Goal: Find specific page/section: Find specific page/section

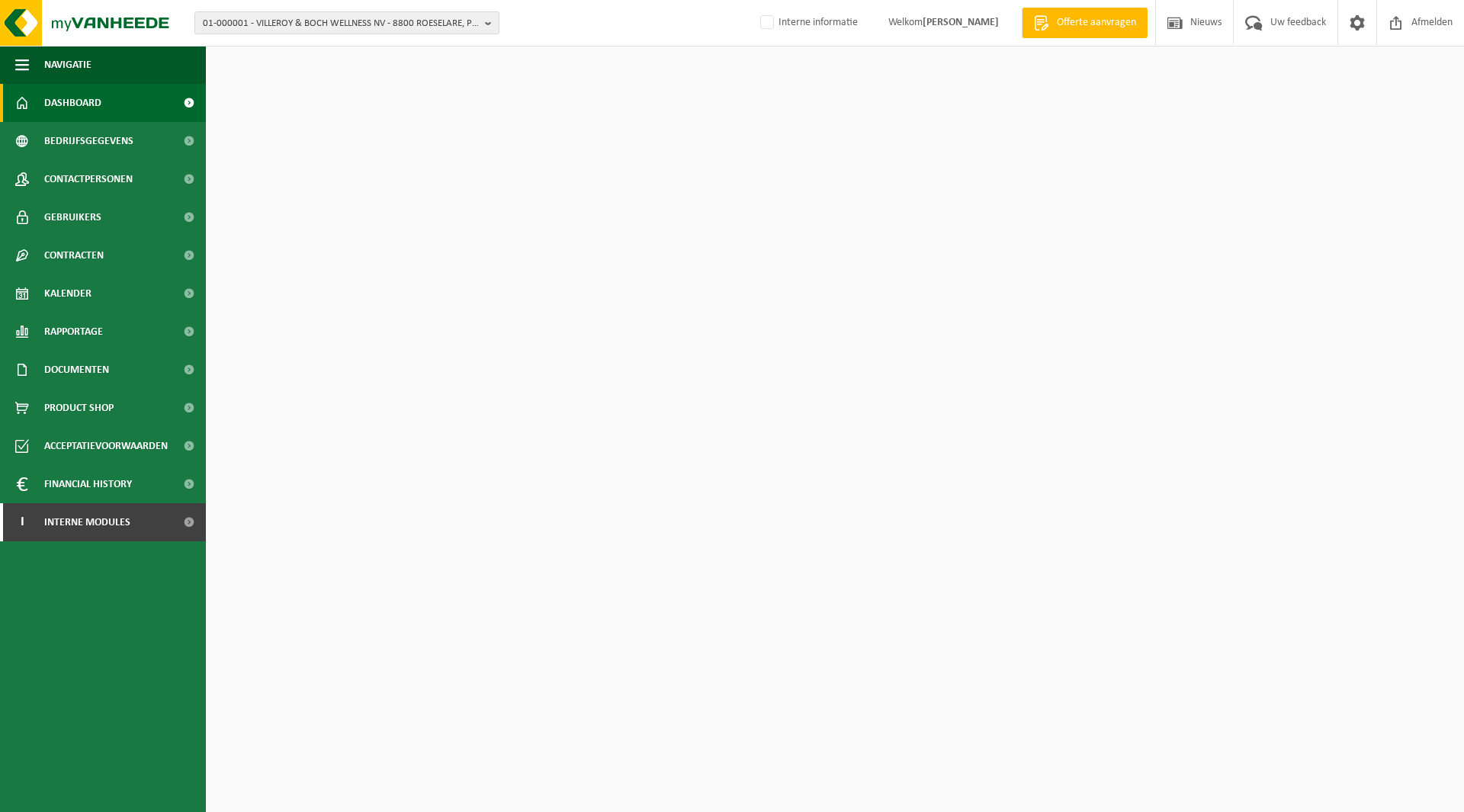
click at [299, 24] on span "01-000001 - VILLEROY & BOCH WELLNESS NV - 8800 ROESELARE, POPULIERSTRAAT 1" at bounding box center [340, 24] width 276 height 23
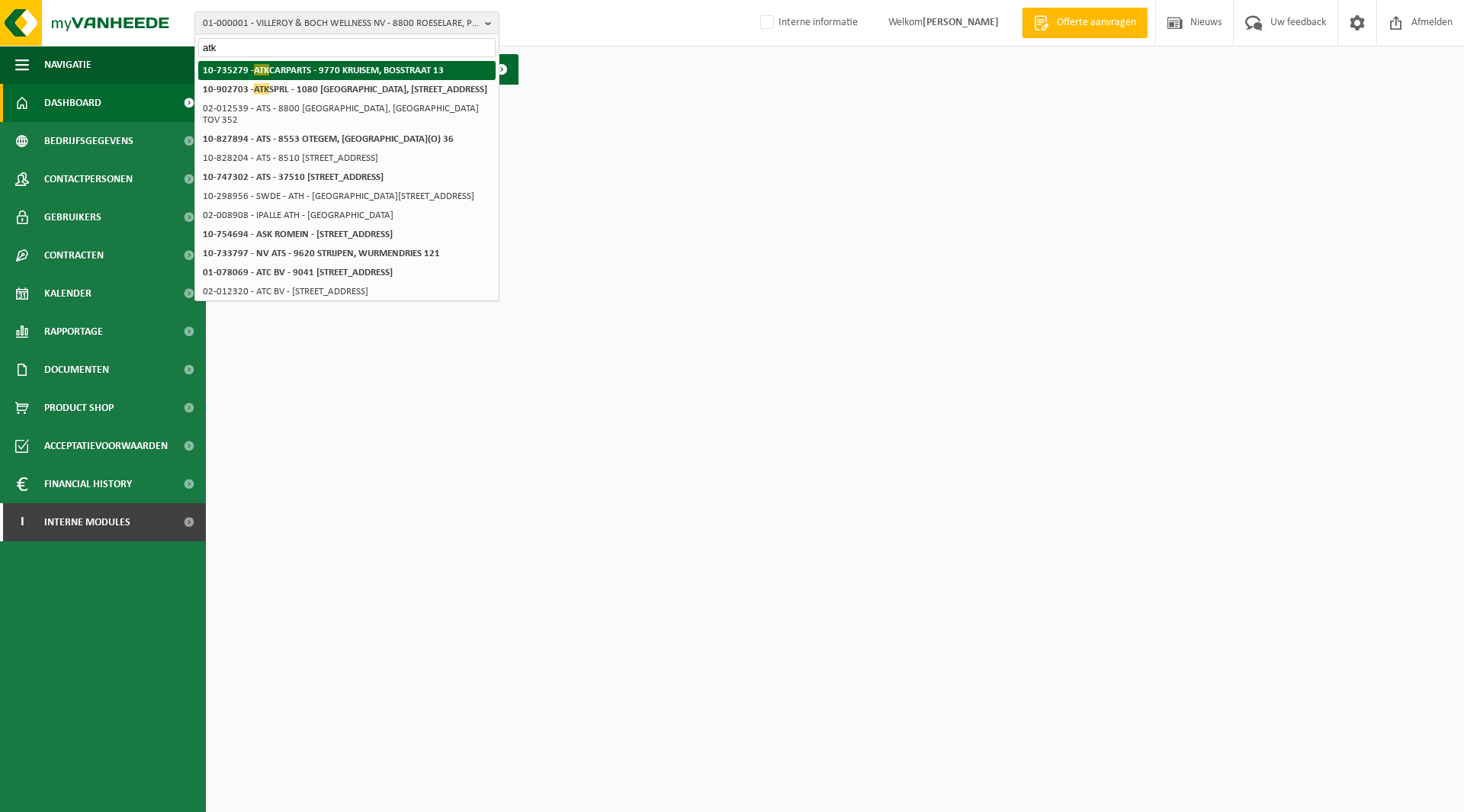
type input "atk"
click at [341, 71] on strong "10-735279 - ATK CARPARTS - 9770 KRUISEM, BOSSTRAAT 13" at bounding box center [323, 70] width 241 height 11
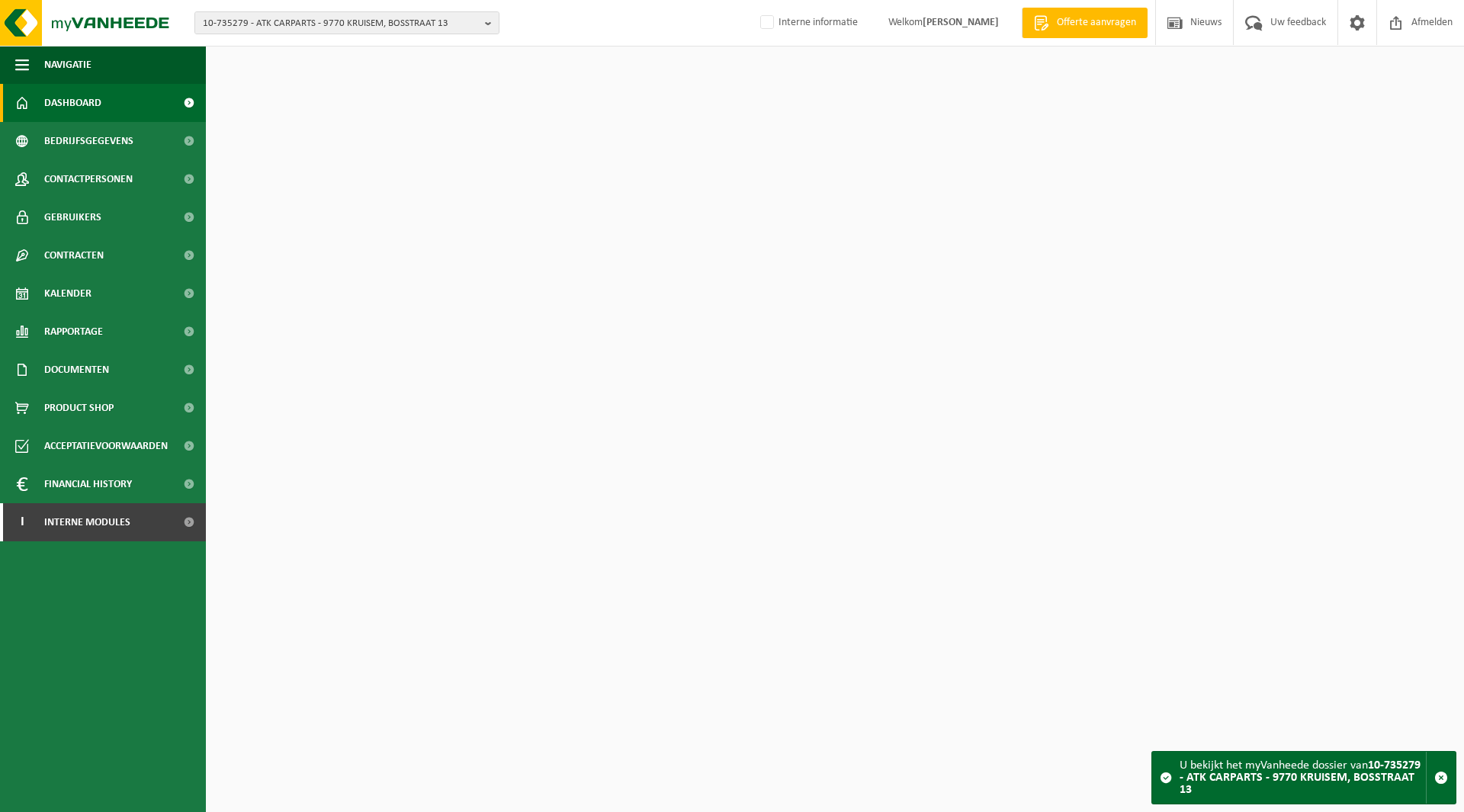
click at [285, 28] on span "10-735279 - ATK CARPARTS - 9770 KRUISEM, BOSSTRAAT 13" at bounding box center [340, 24] width 276 height 23
click at [285, 26] on span "10-735279 - ATK CARPARTS - 9770 KRUISEM, BOSSTRAAT 13" at bounding box center [340, 24] width 276 height 23
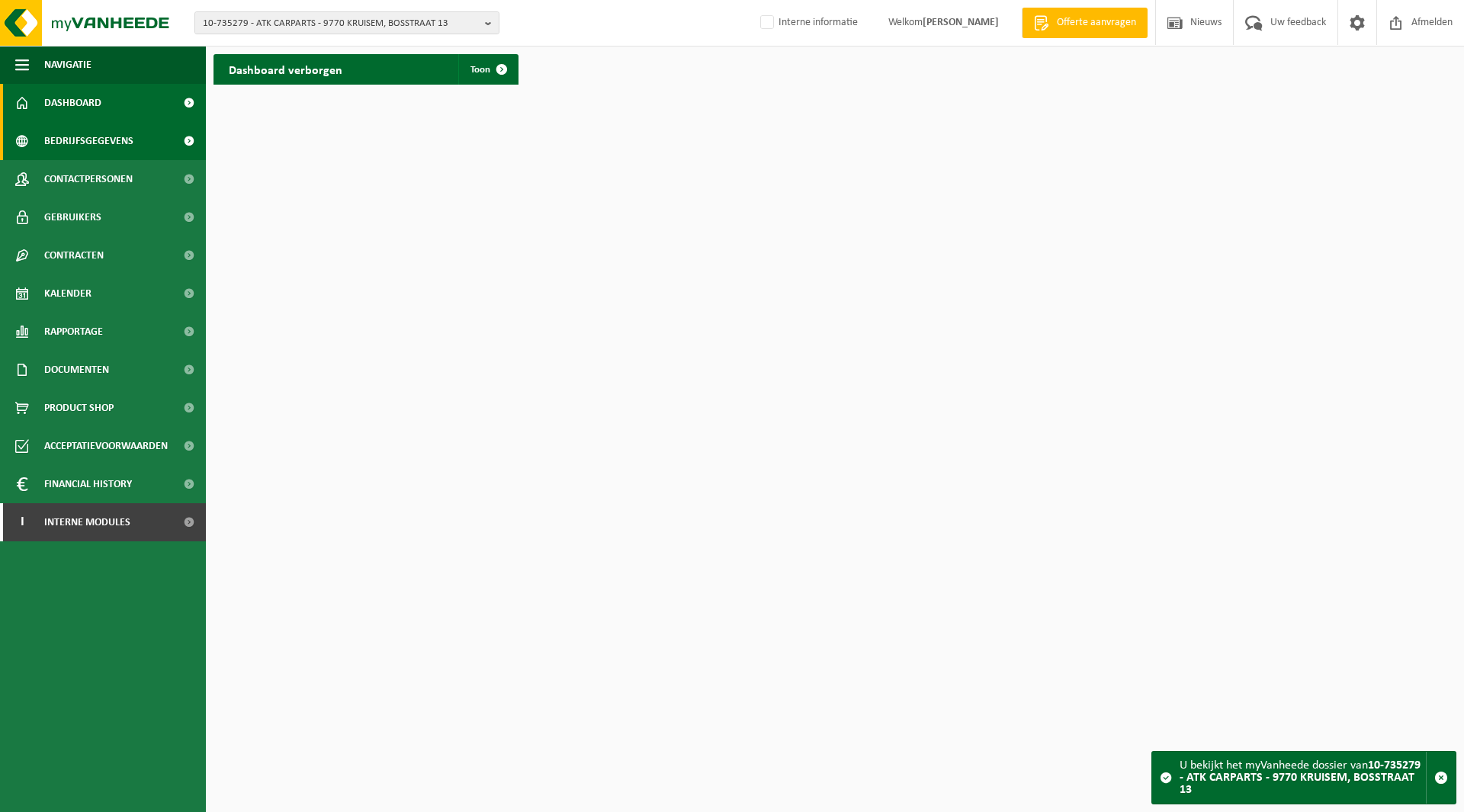
click at [77, 137] on span "Bedrijfsgegevens" at bounding box center [89, 141] width 89 height 38
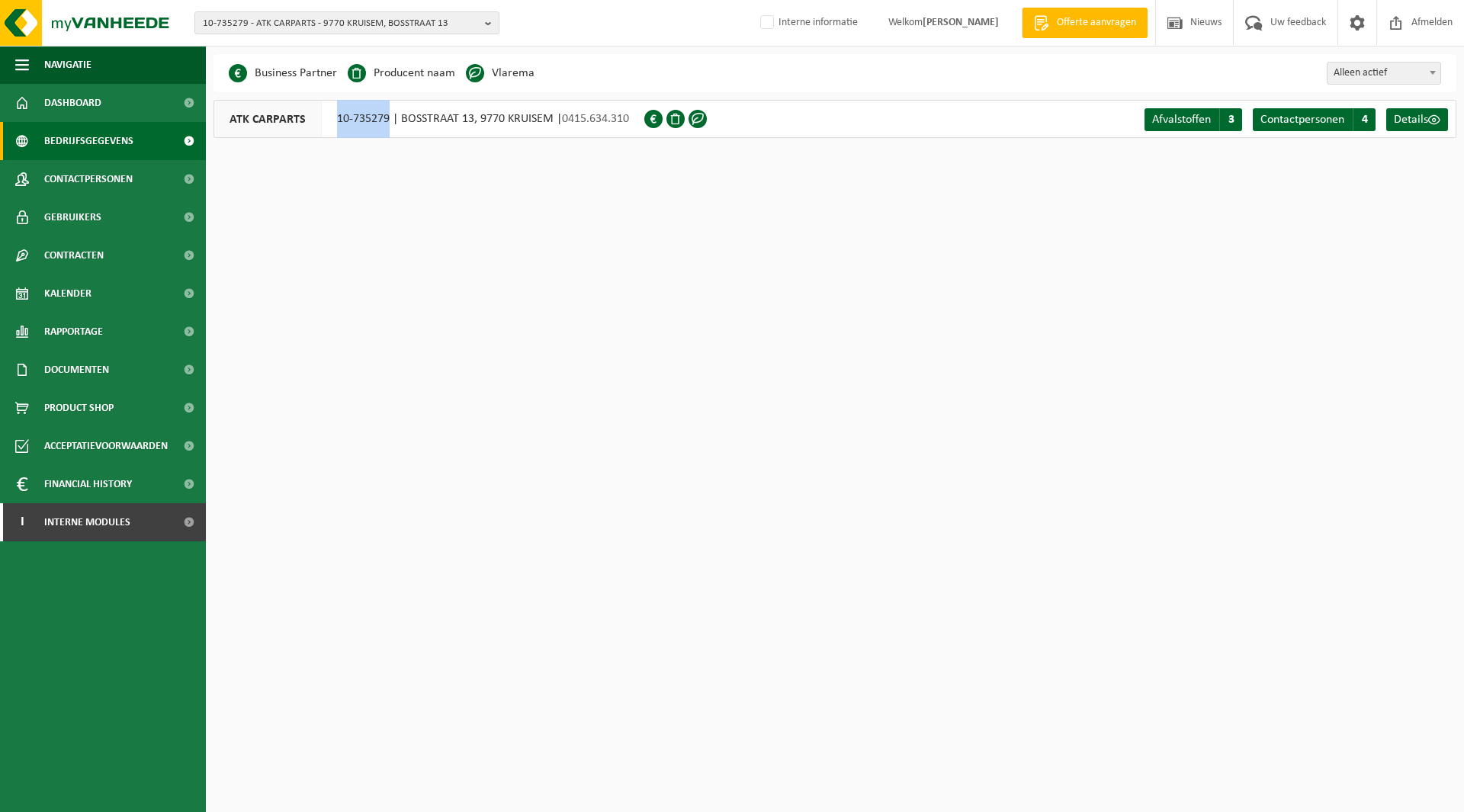
drag, startPoint x: 337, startPoint y: 119, endPoint x: 386, endPoint y: 123, distance: 49.2
click at [386, 123] on div "ATK CARPARTS 10-735279 | BOSSTRAAT 13, 9770 KRUISEM | 0415.634.310" at bounding box center [429, 119] width 431 height 38
copy div "10-735279"
click at [283, 21] on span "10-735279 - ATK CARPARTS - 9770 KRUISEM, BOSSTRAAT 13" at bounding box center [340, 24] width 276 height 23
paste input "10-808452"
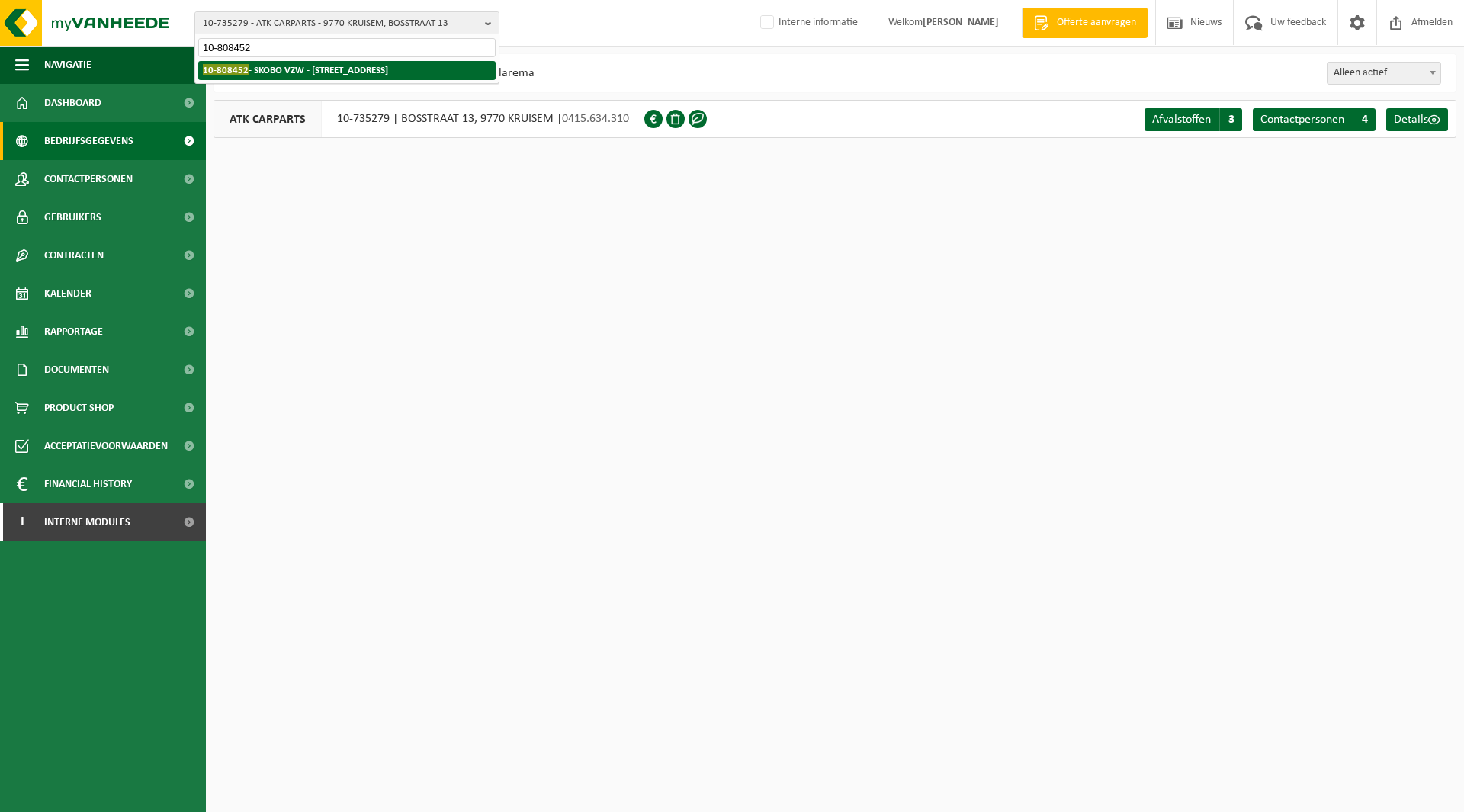
type input "10-808452"
click at [289, 70] on strong "10-808452 - SKOBO VZW - 8000 BRUGGE, VAARTDIJKSTRAAT 3" at bounding box center [295, 70] width 186 height 11
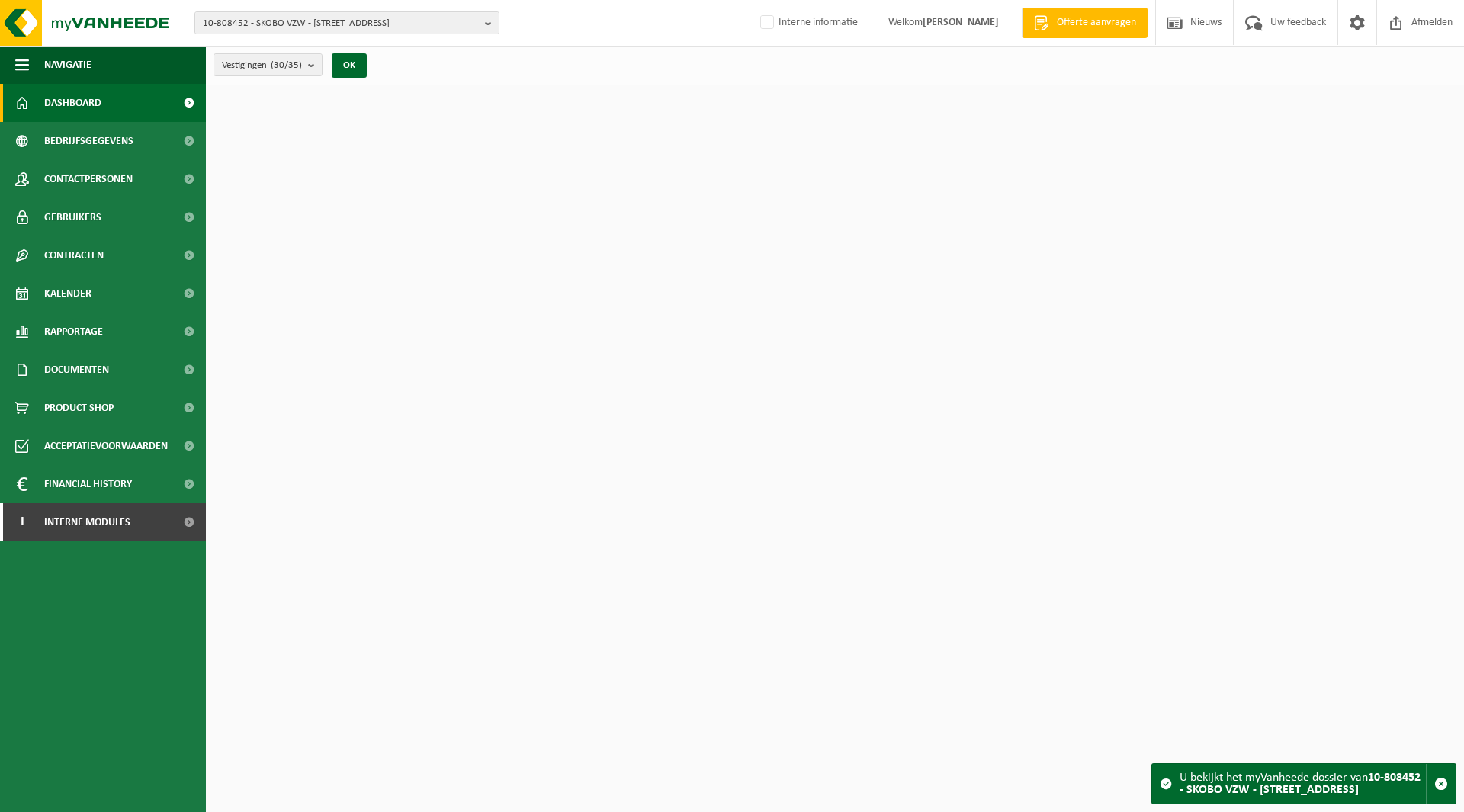
click at [270, 23] on span "10-808452 - SKOBO VZW - [STREET_ADDRESS]" at bounding box center [340, 24] width 276 height 23
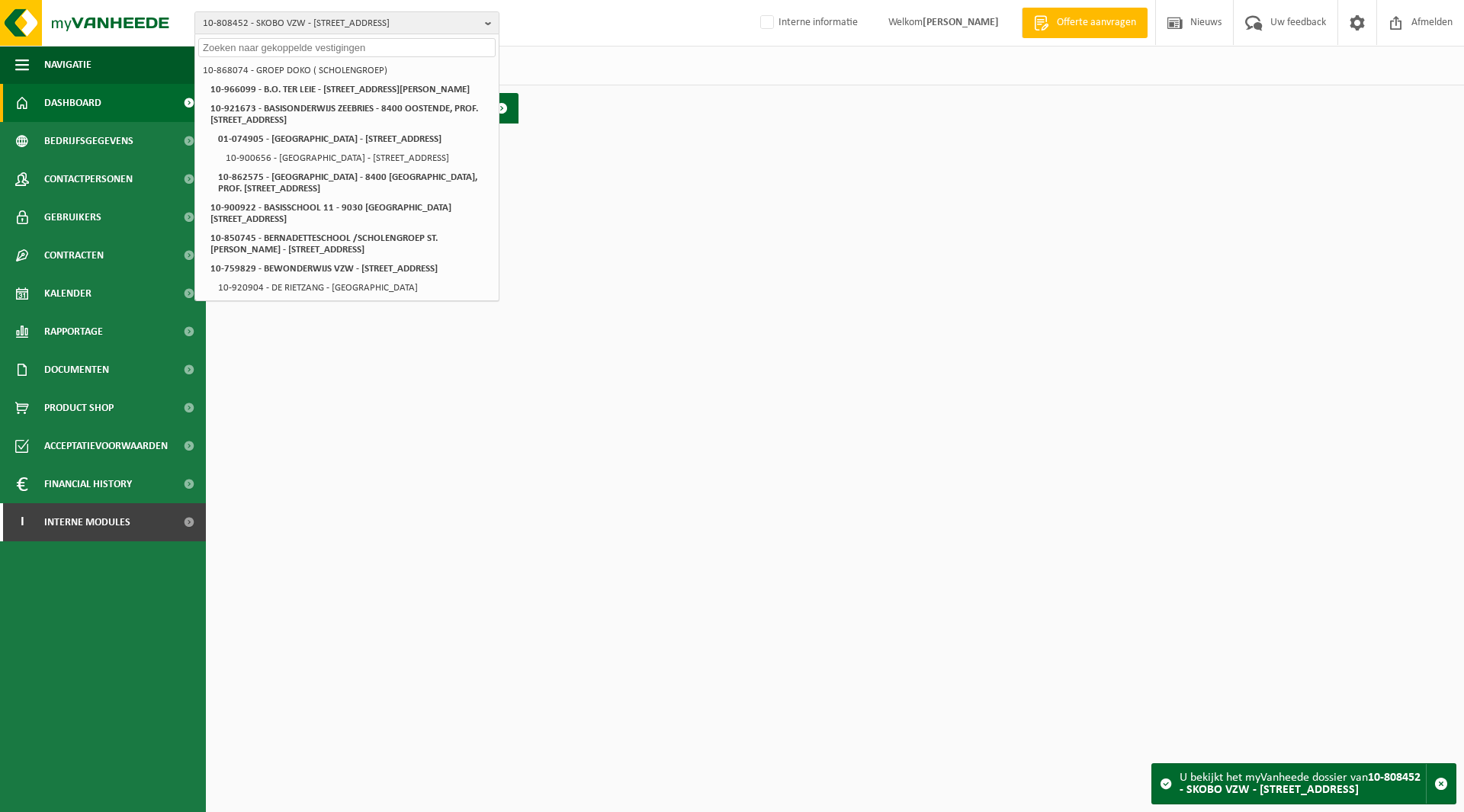
drag, startPoint x: 789, startPoint y: 290, endPoint x: 701, endPoint y: 235, distance: 103.8
click at [789, 290] on html "10-808452 - SKOBO VZW - 8000 [STREET_ADDRESS] 10-966099 - B.O. TER LEIE - 9800 …" at bounding box center [732, 406] width 1464 height 812
click at [723, 175] on html "10-808452 - SKOBO VZW - 8000 BRUGGE, VAARTDIJKSTRAAT 3 10-868074 - GROEP DOKO (…" at bounding box center [732, 406] width 1464 height 812
click at [411, 412] on html "10-808452 - SKOBO VZW - 8000 BRUGGE, VAARTDIJKSTRAAT 3 10-868074 - GROEP DOKO (…" at bounding box center [732, 406] width 1464 height 812
click at [235, 50] on input "text" at bounding box center [347, 47] width 298 height 19
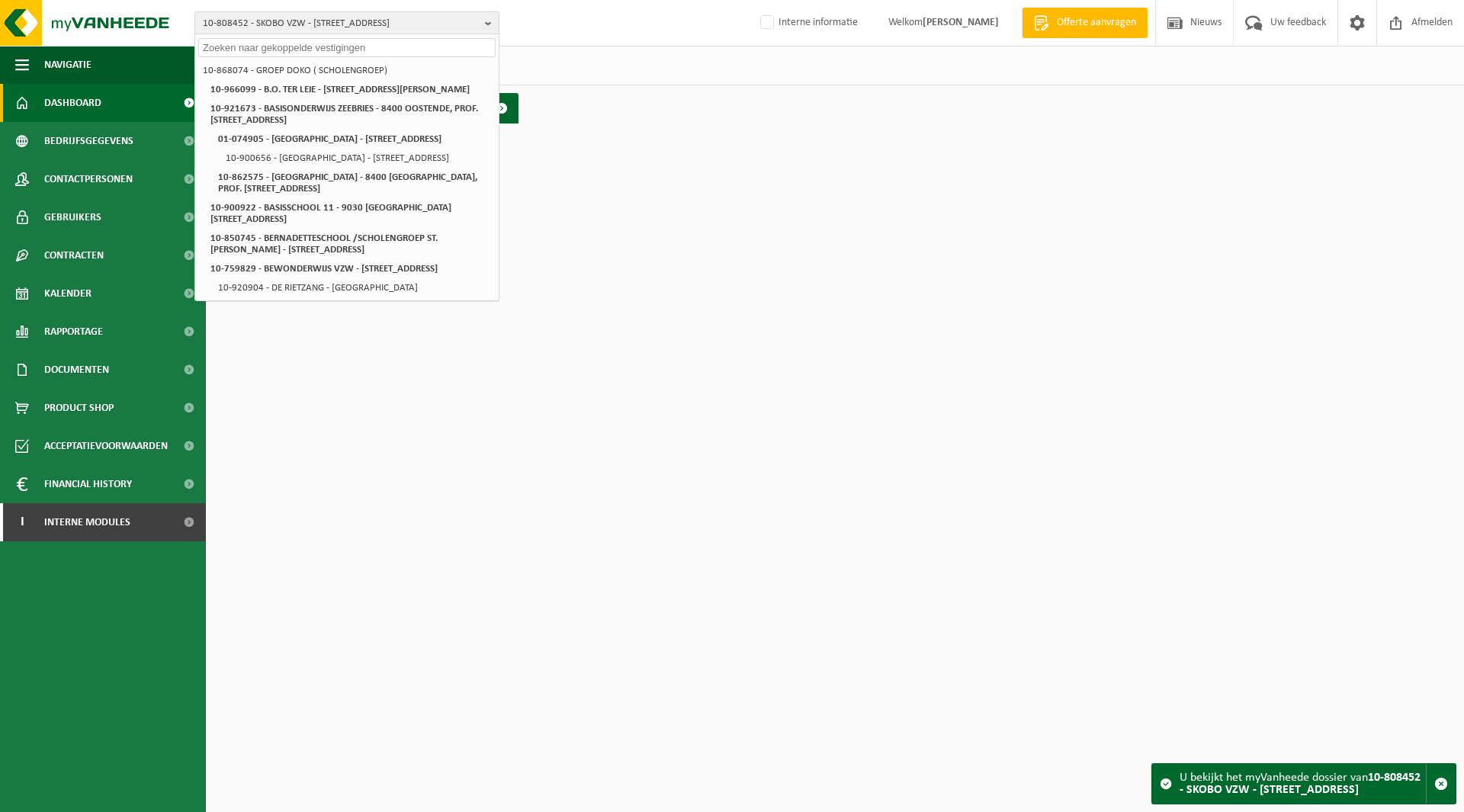
paste input "10-808452"
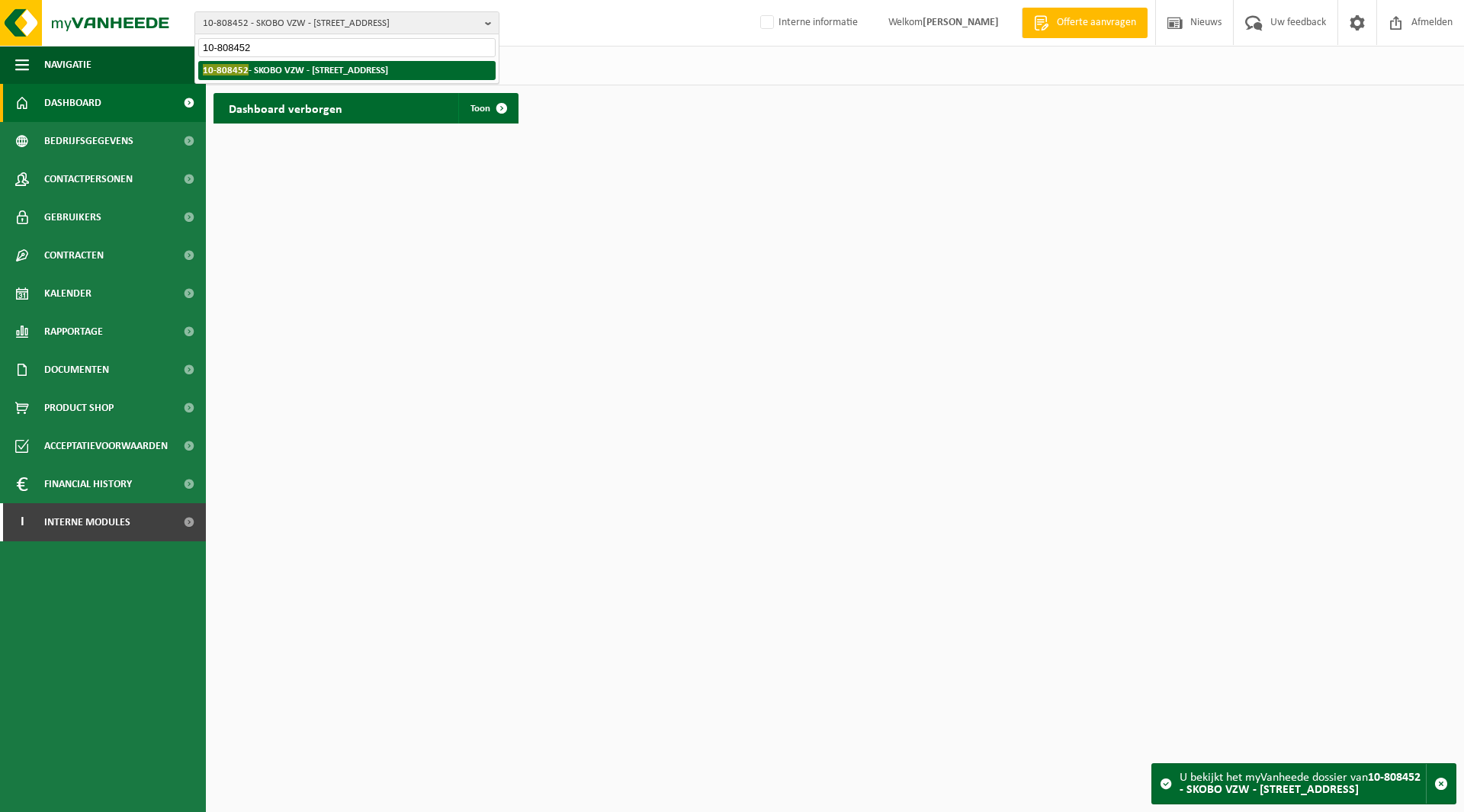
type input "10-808452"
click at [236, 70] on span "10-808452" at bounding box center [225, 70] width 46 height 11
click at [294, 214] on html "10-808452 - SKOBO VZW - 8000 BRUGGE, VAARTDIJKSTRAAT 3 10-808452 10-868074 - GR…" at bounding box center [732, 406] width 1464 height 812
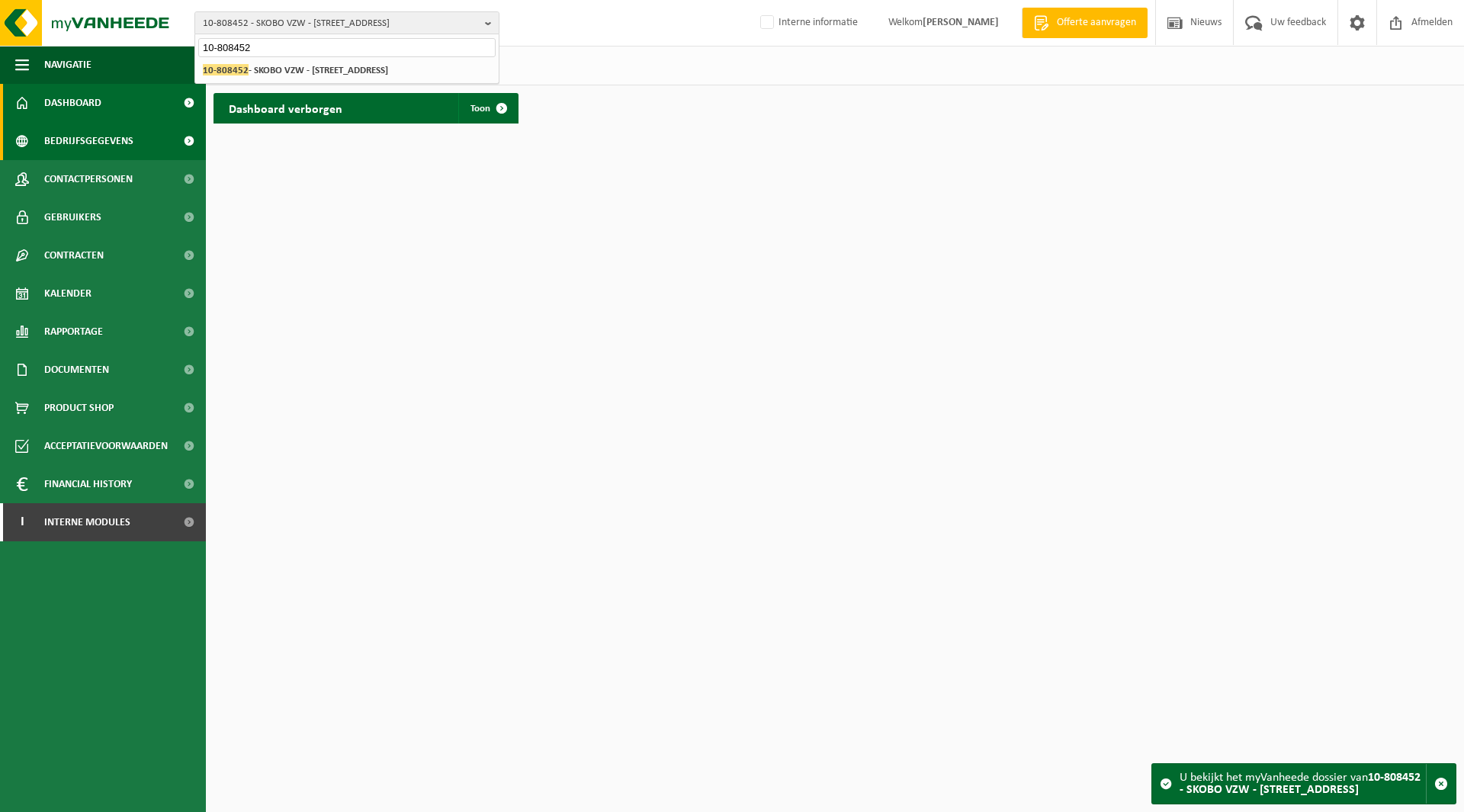
click at [92, 146] on span "Bedrijfsgegevens" at bounding box center [89, 141] width 89 height 38
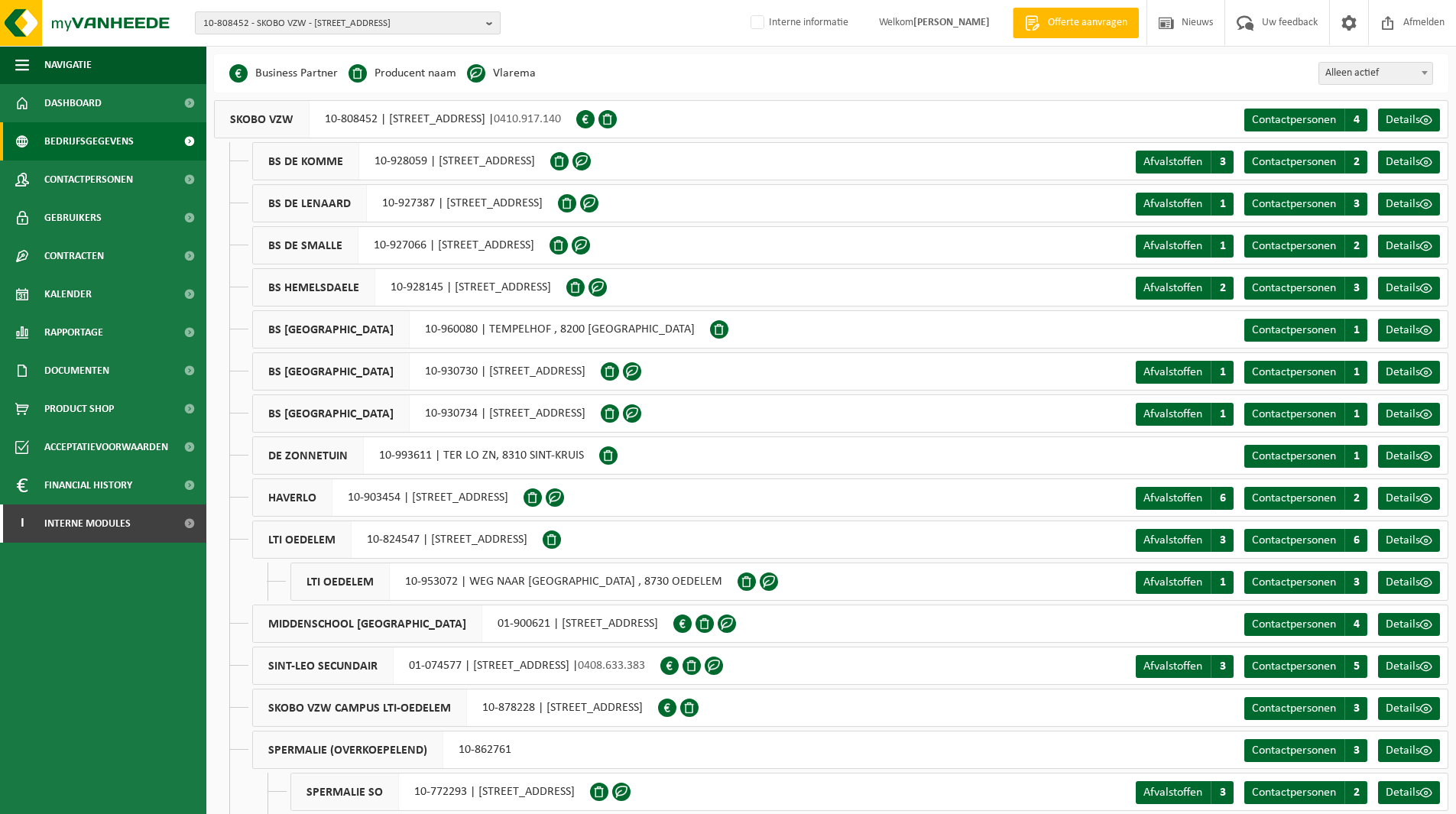
click at [265, 22] on span "10-808452 - SKOBO VZW - [STREET_ADDRESS]" at bounding box center [341, 24] width 277 height 23
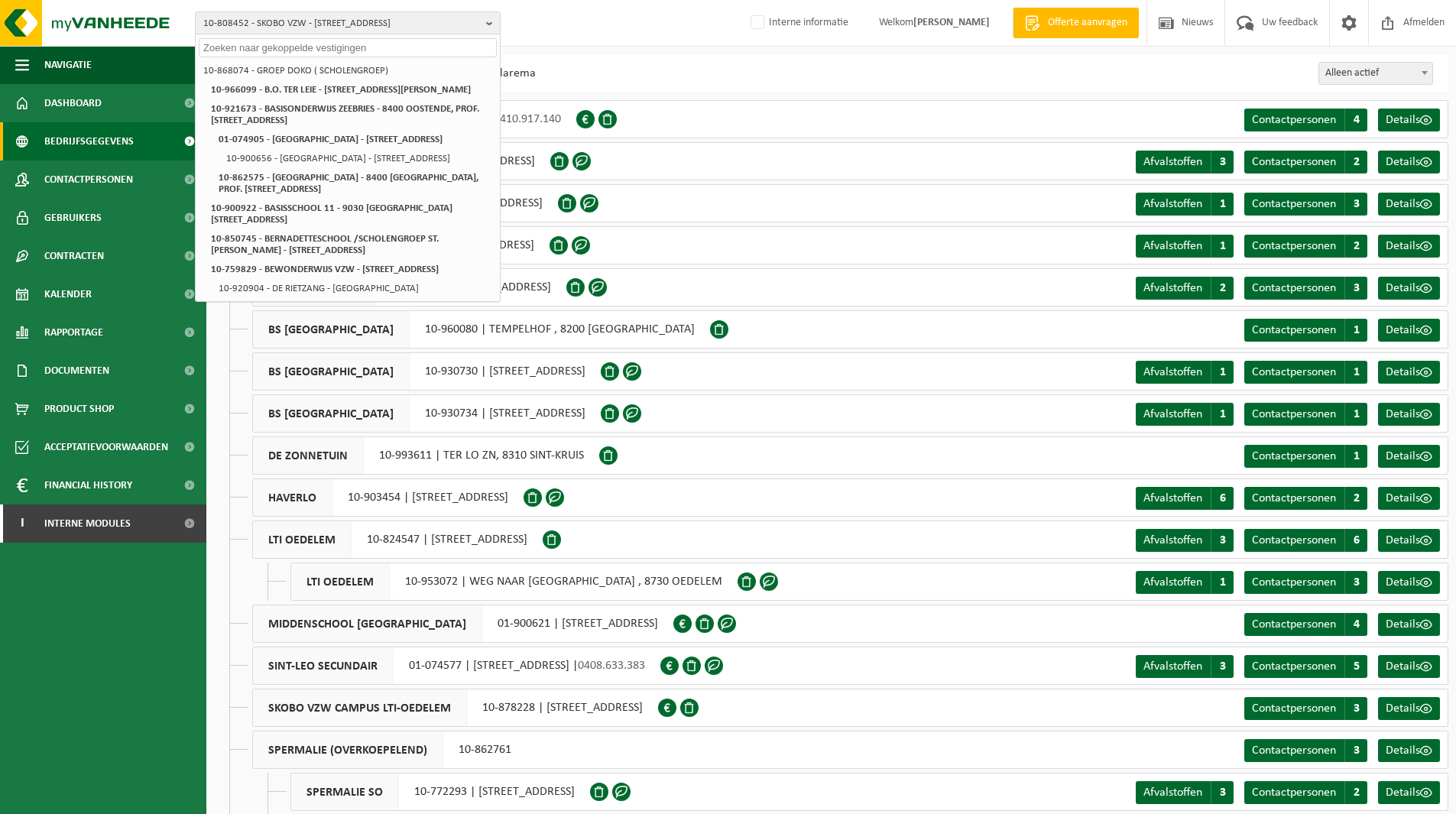
click at [664, 70] on div "Business Partner Producent naam Treatment Center Data Center Gearchiveerd Vlare…" at bounding box center [831, 73] width 1234 height 38
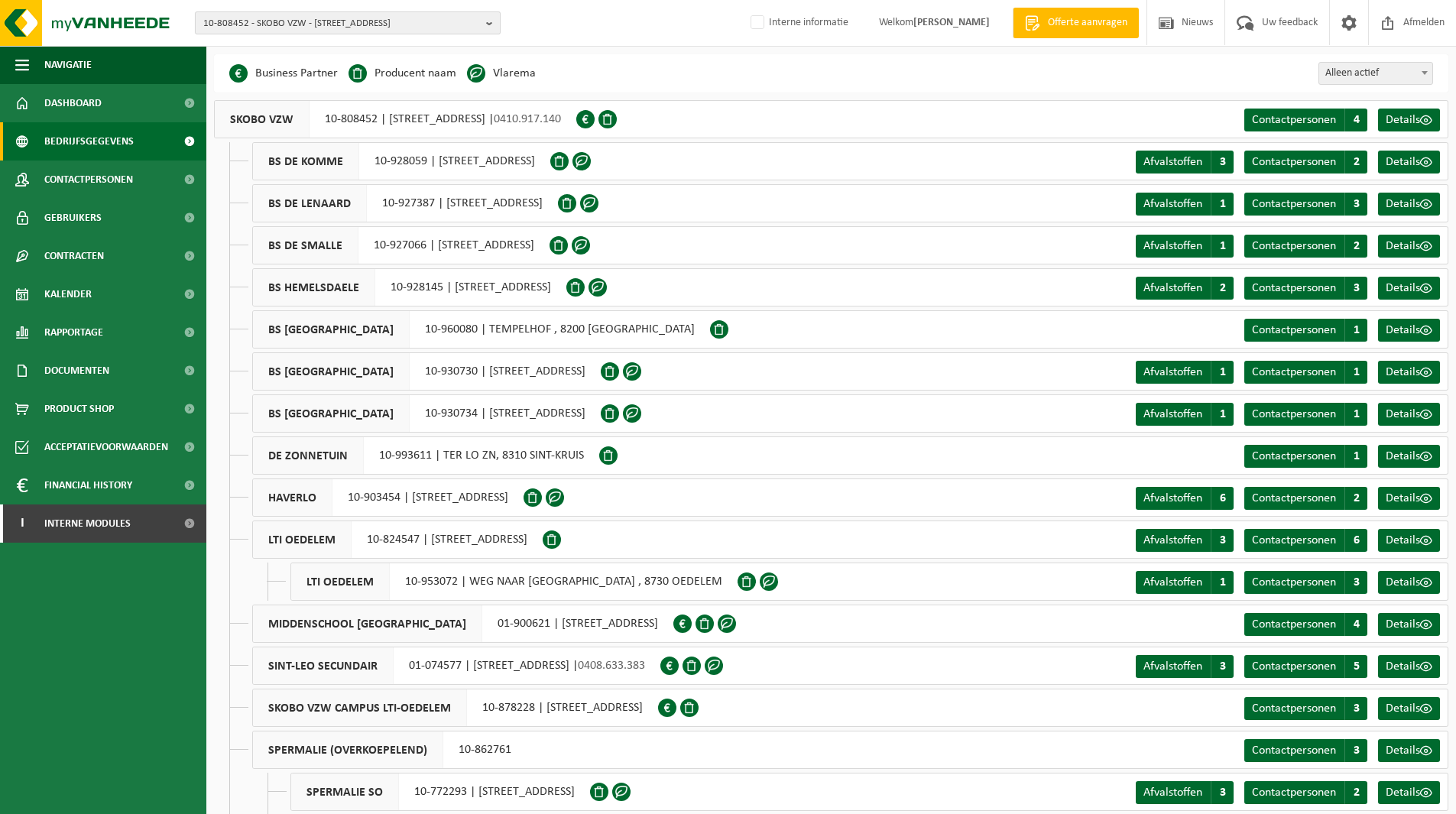
click at [313, 29] on span "10-808452 - SKOBO VZW - [STREET_ADDRESS]" at bounding box center [341, 24] width 277 height 23
